Goal: Find specific page/section: Find specific page/section

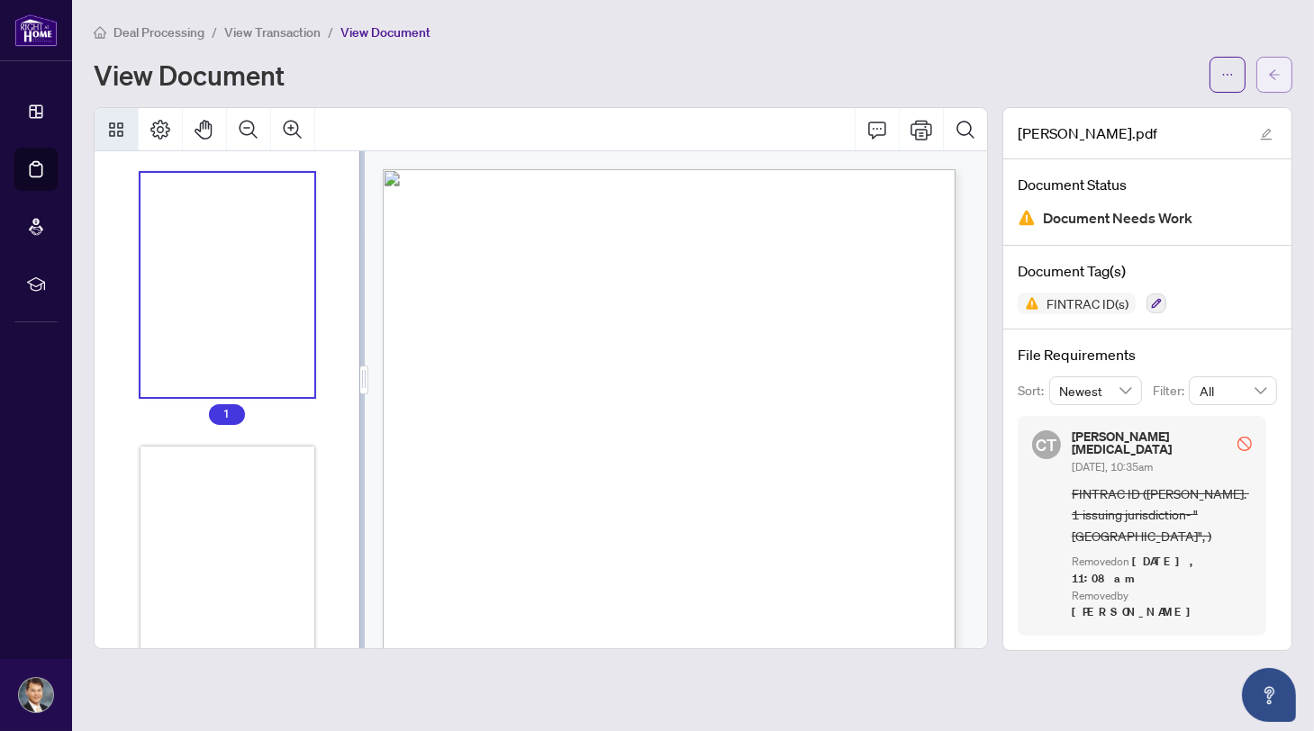
click at [1275, 62] on span "button" at bounding box center [1274, 74] width 13 height 29
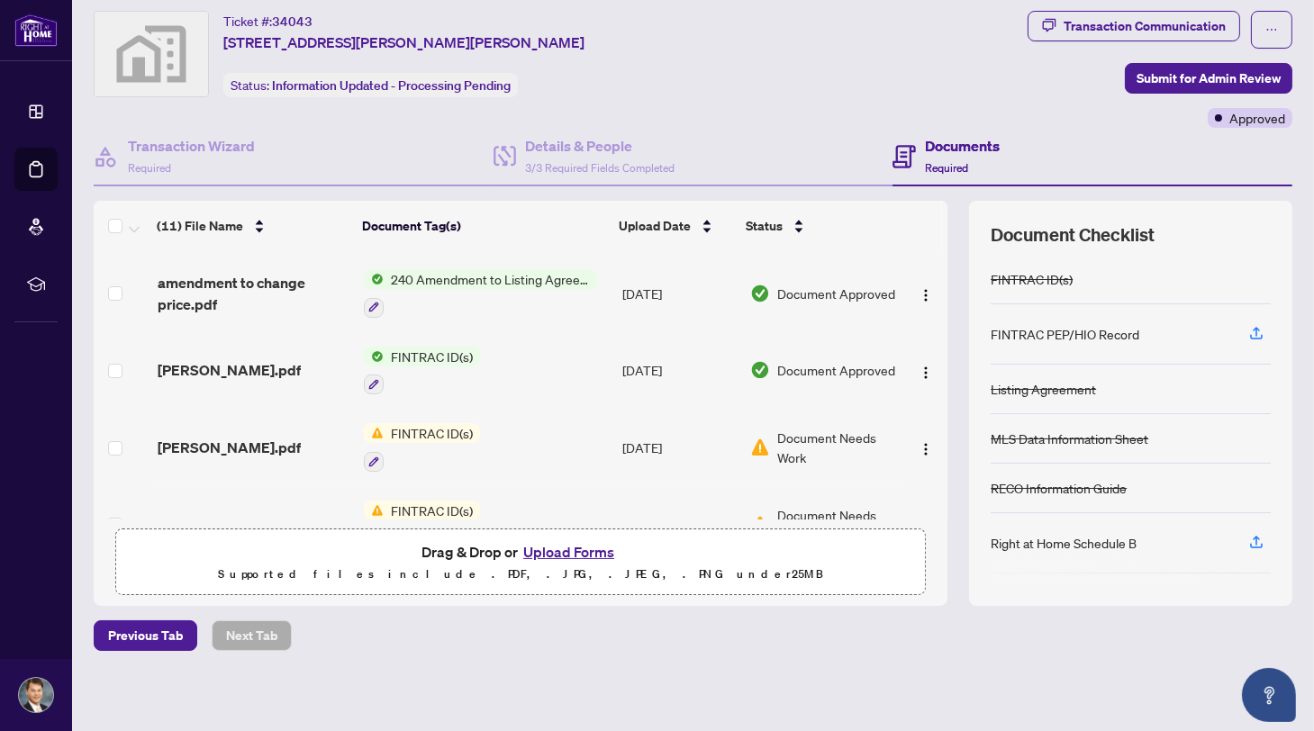
scroll to position [100, 0]
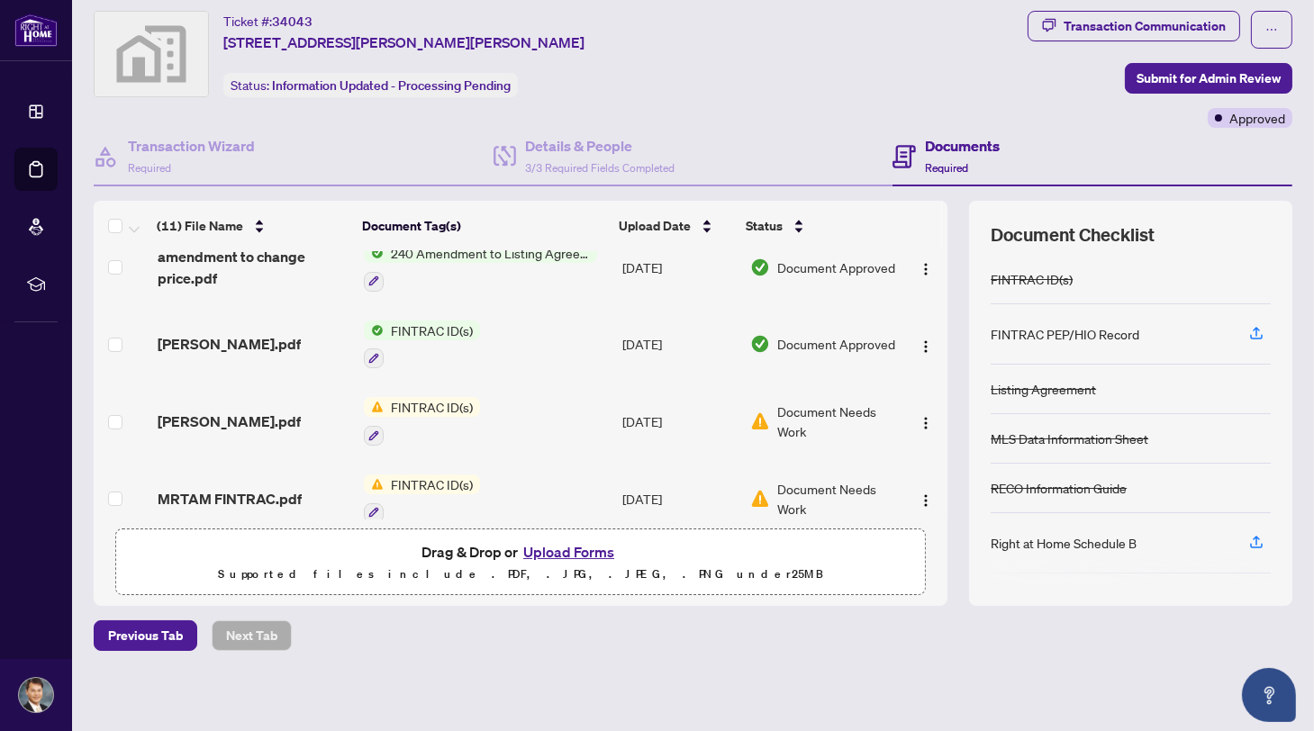
click at [415, 397] on span "FINTRAC ID(s)" at bounding box center [432, 407] width 96 height 20
click at [411, 490] on span "FINTRAC ID(s)" at bounding box center [384, 490] width 96 height 20
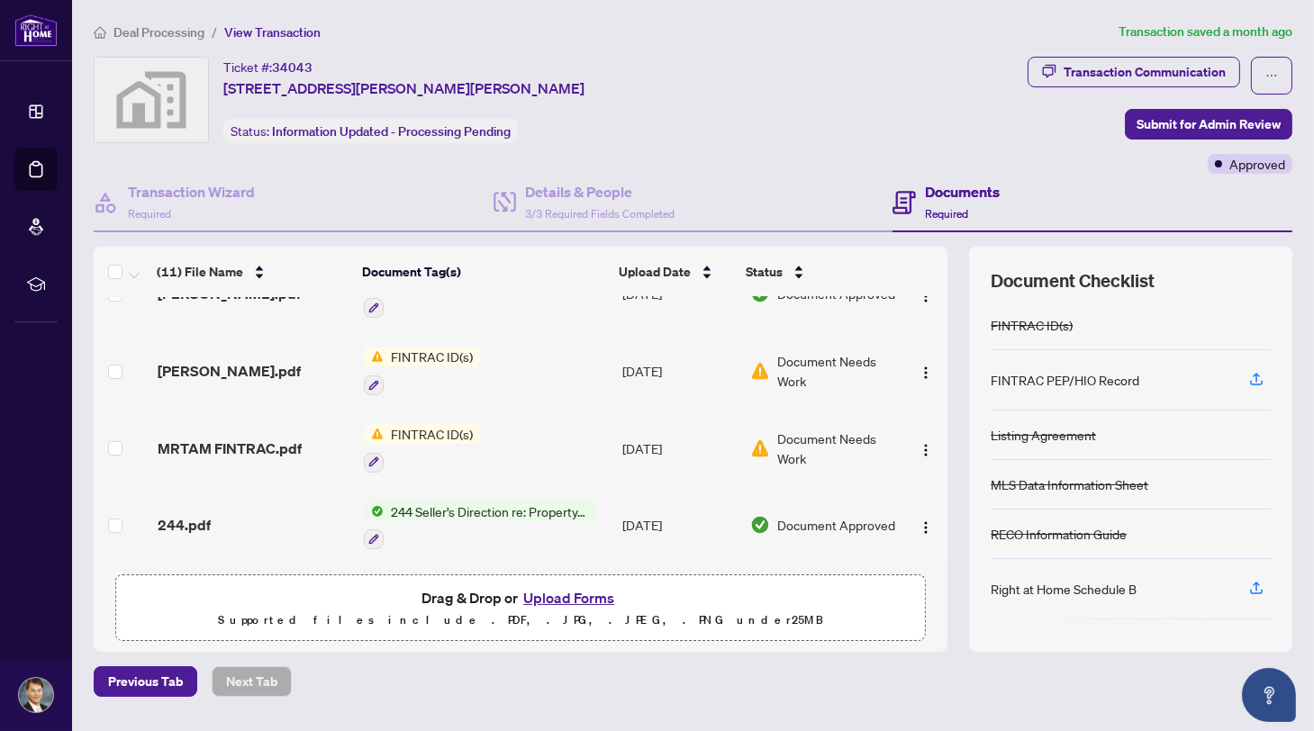
scroll to position [200, 0]
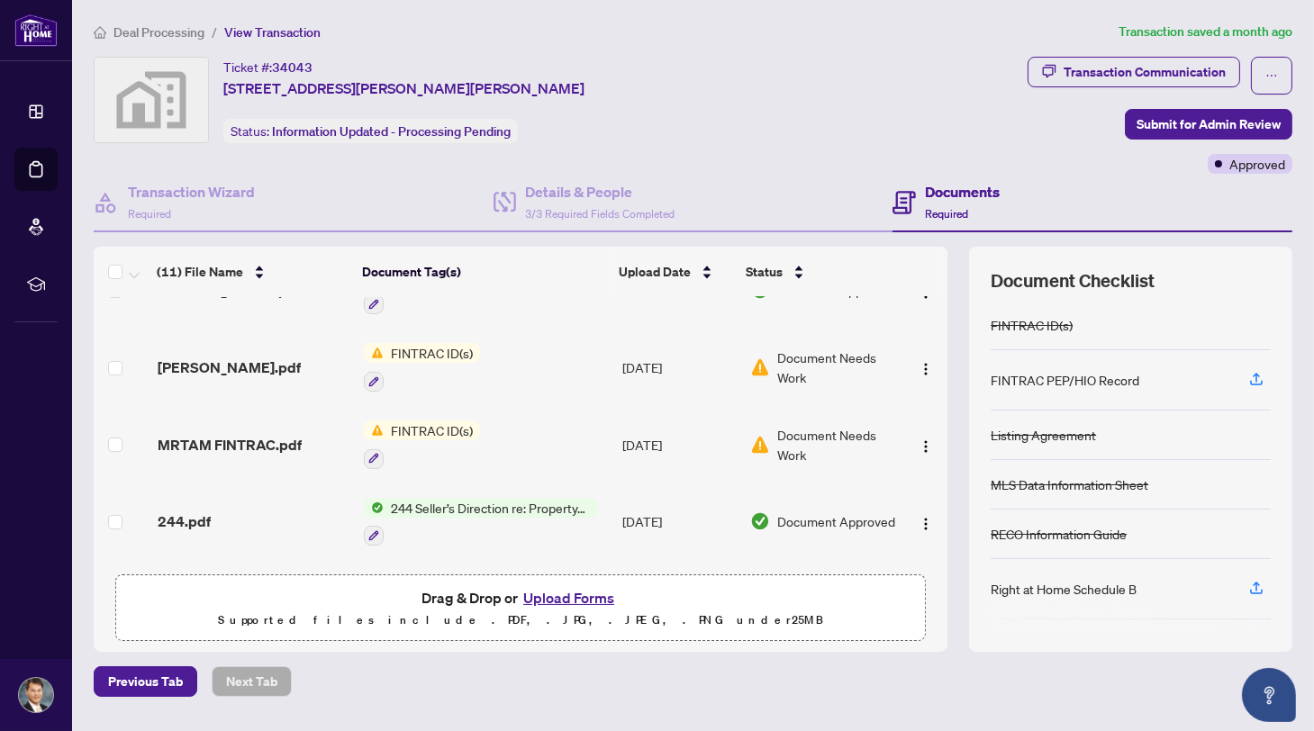
click at [429, 431] on span "FINTRAC ID(s)" at bounding box center [432, 430] width 96 height 20
click at [403, 502] on span "FINTRAC ID(s)" at bounding box center [384, 512] width 96 height 20
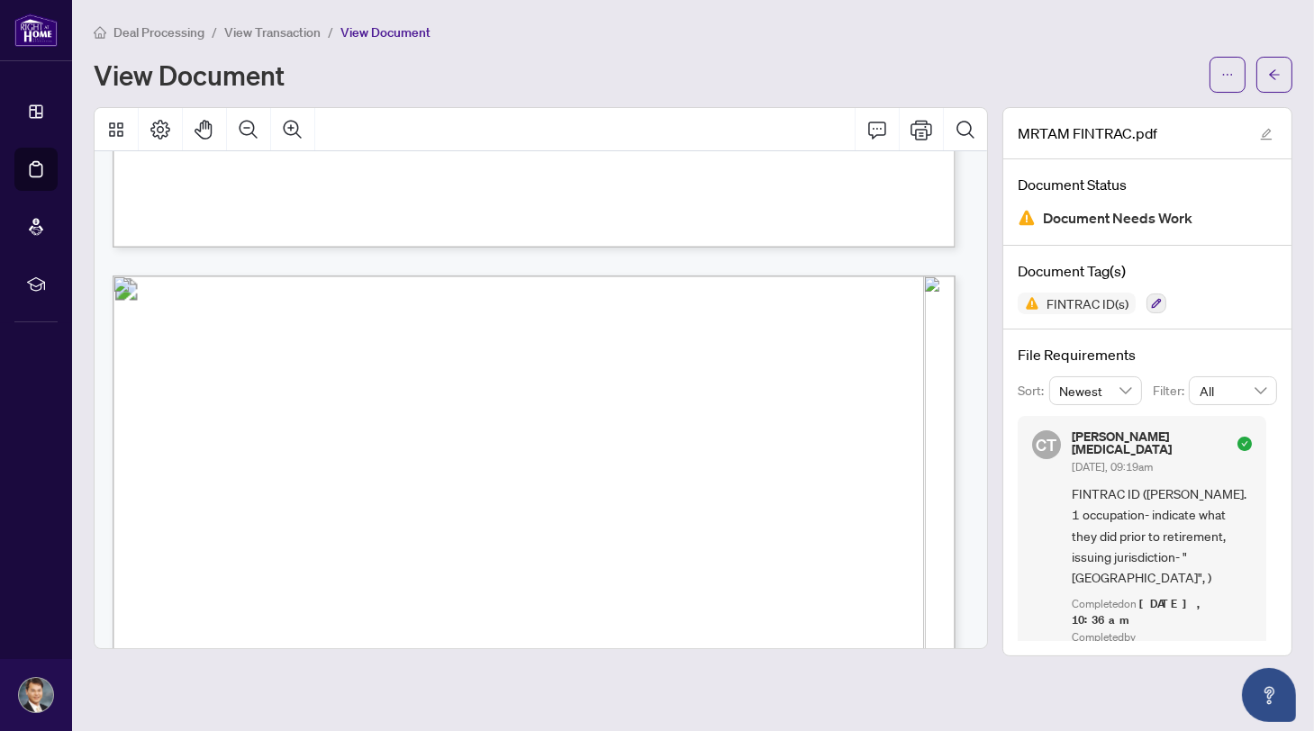
scroll to position [900, 0]
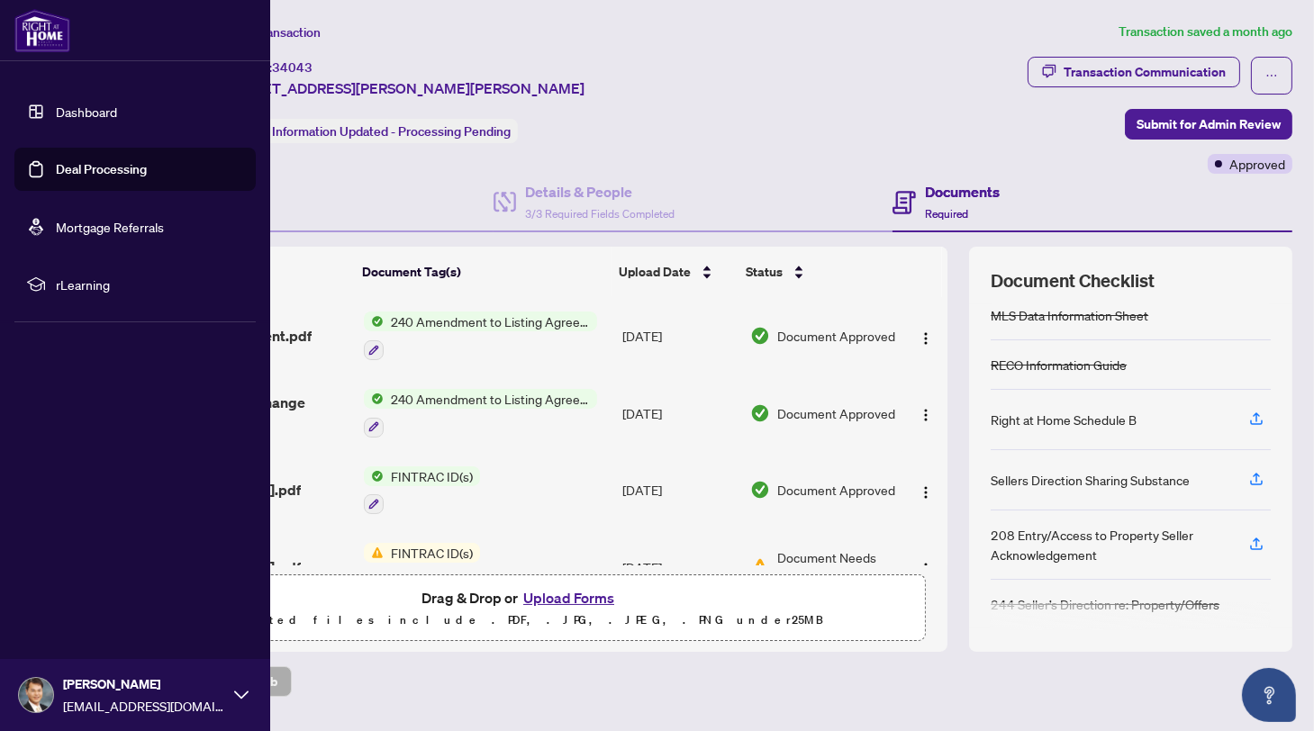
click at [238, 700] on icon at bounding box center [241, 695] width 14 height 14
click at [68, 584] on span "Logout" at bounding box center [72, 588] width 41 height 29
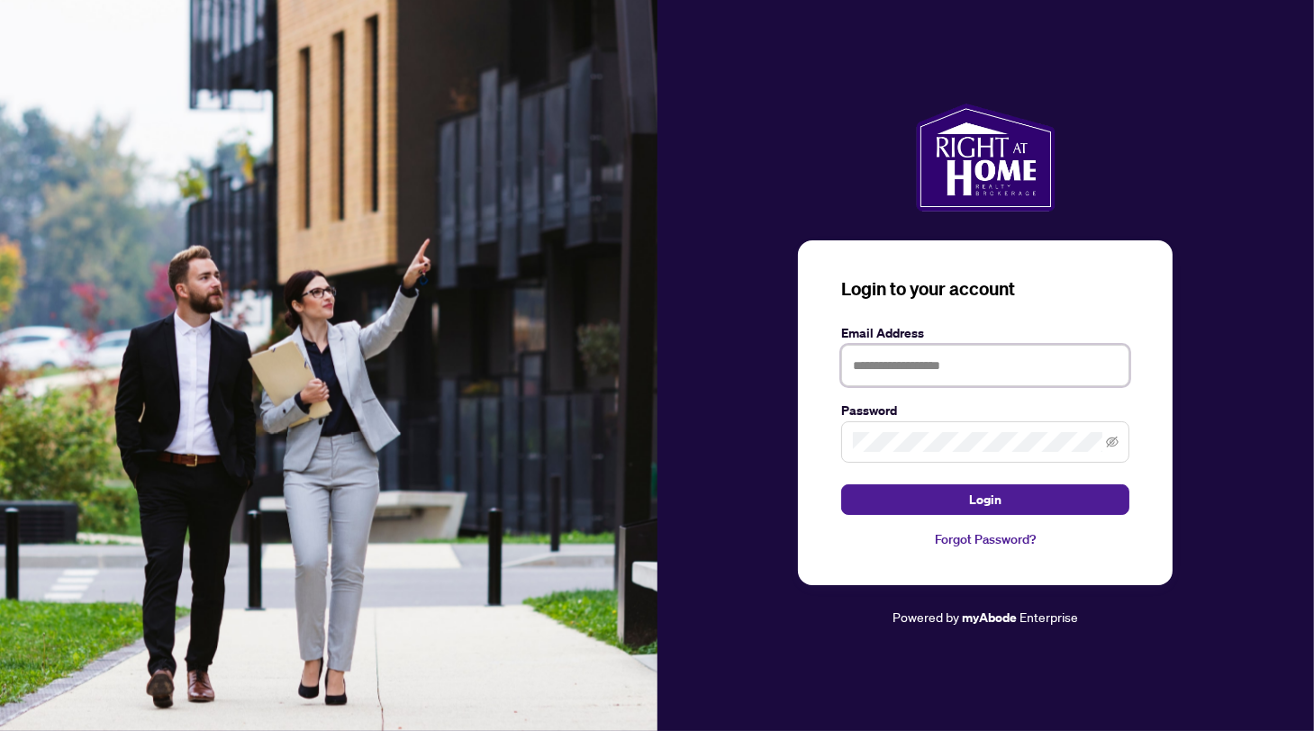
type input "**********"
